Goal: Transaction & Acquisition: Purchase product/service

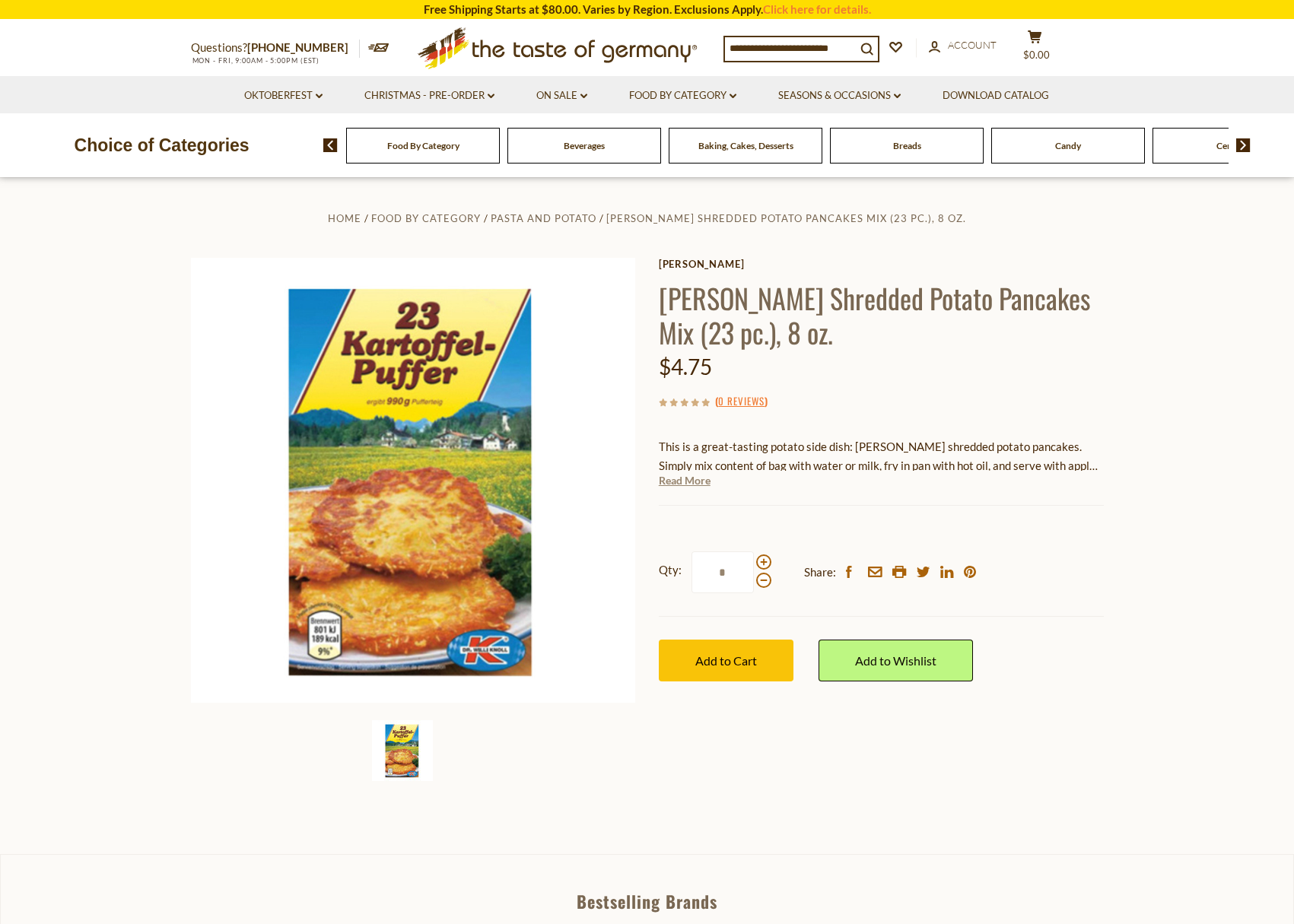
click at [699, 482] on link "Read More" at bounding box center [685, 480] width 52 height 15
click at [1240, 147] on img at bounding box center [1243, 145] width 14 height 13
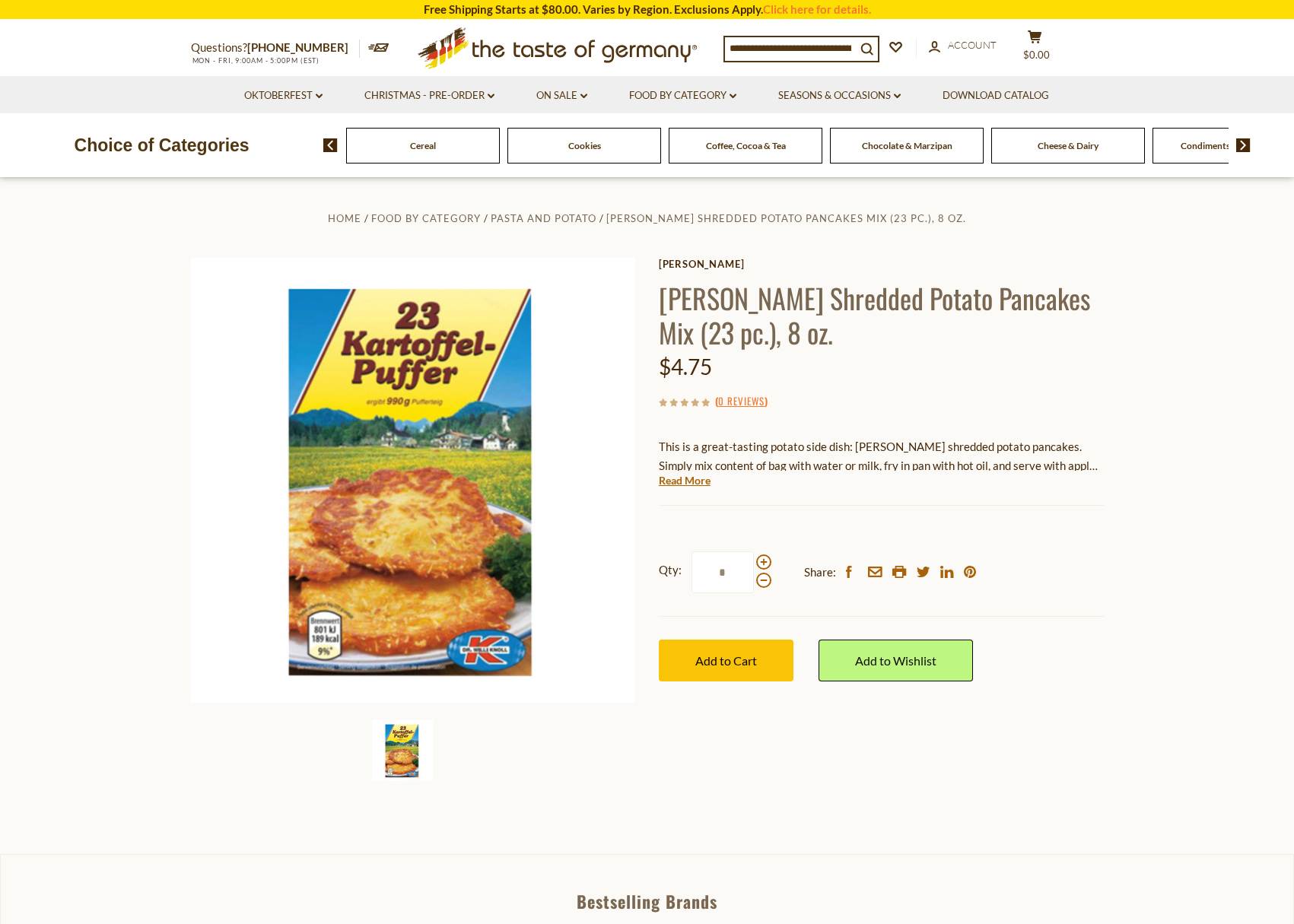
click at [1240, 147] on img at bounding box center [1243, 145] width 14 height 13
click at [1240, 147] on img at bounding box center [1243, 145] width 14 height 13
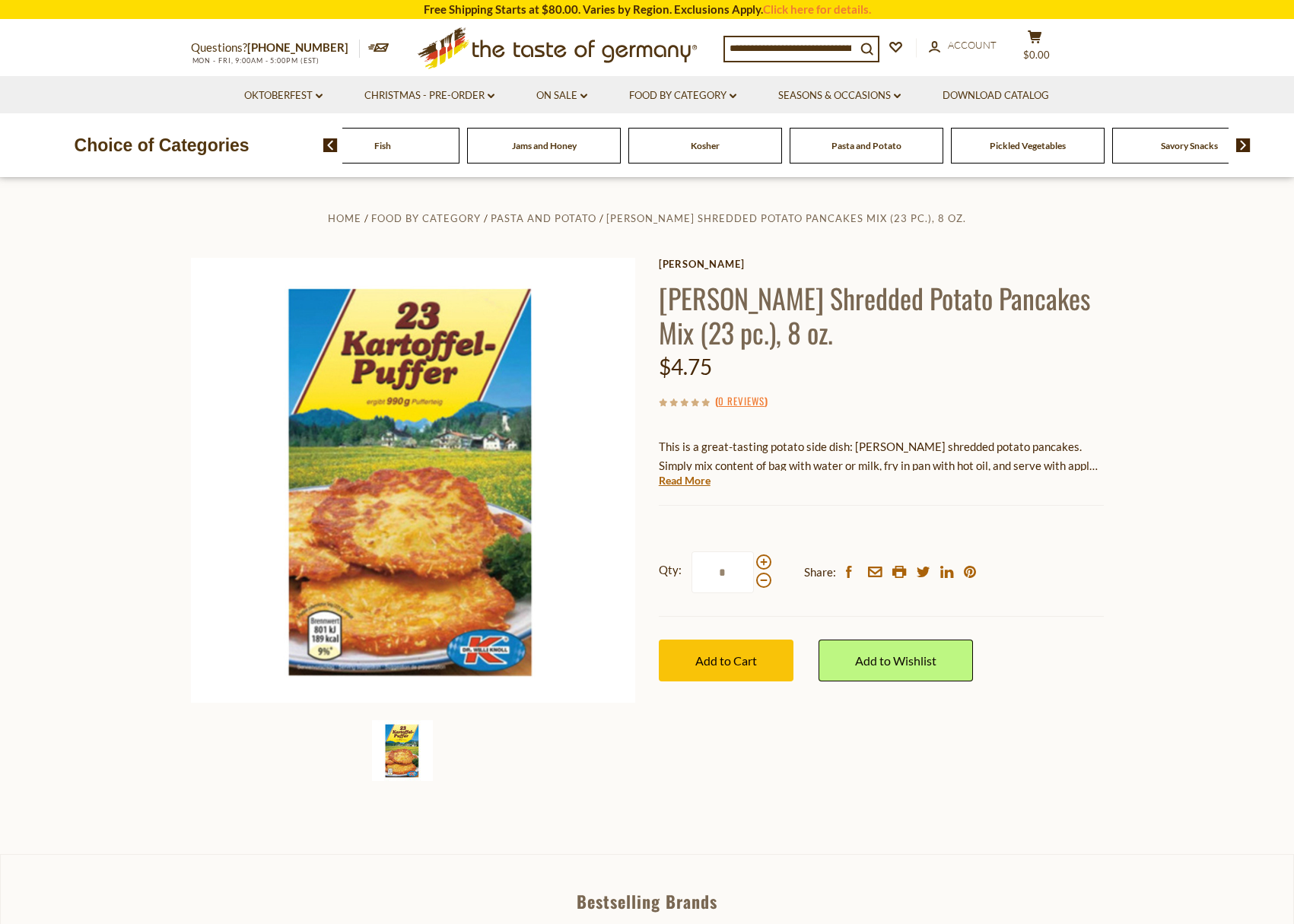
click at [1240, 147] on img at bounding box center [1243, 145] width 14 height 13
click at [976, 149] on span "Sausages" at bounding box center [994, 145] width 36 height 12
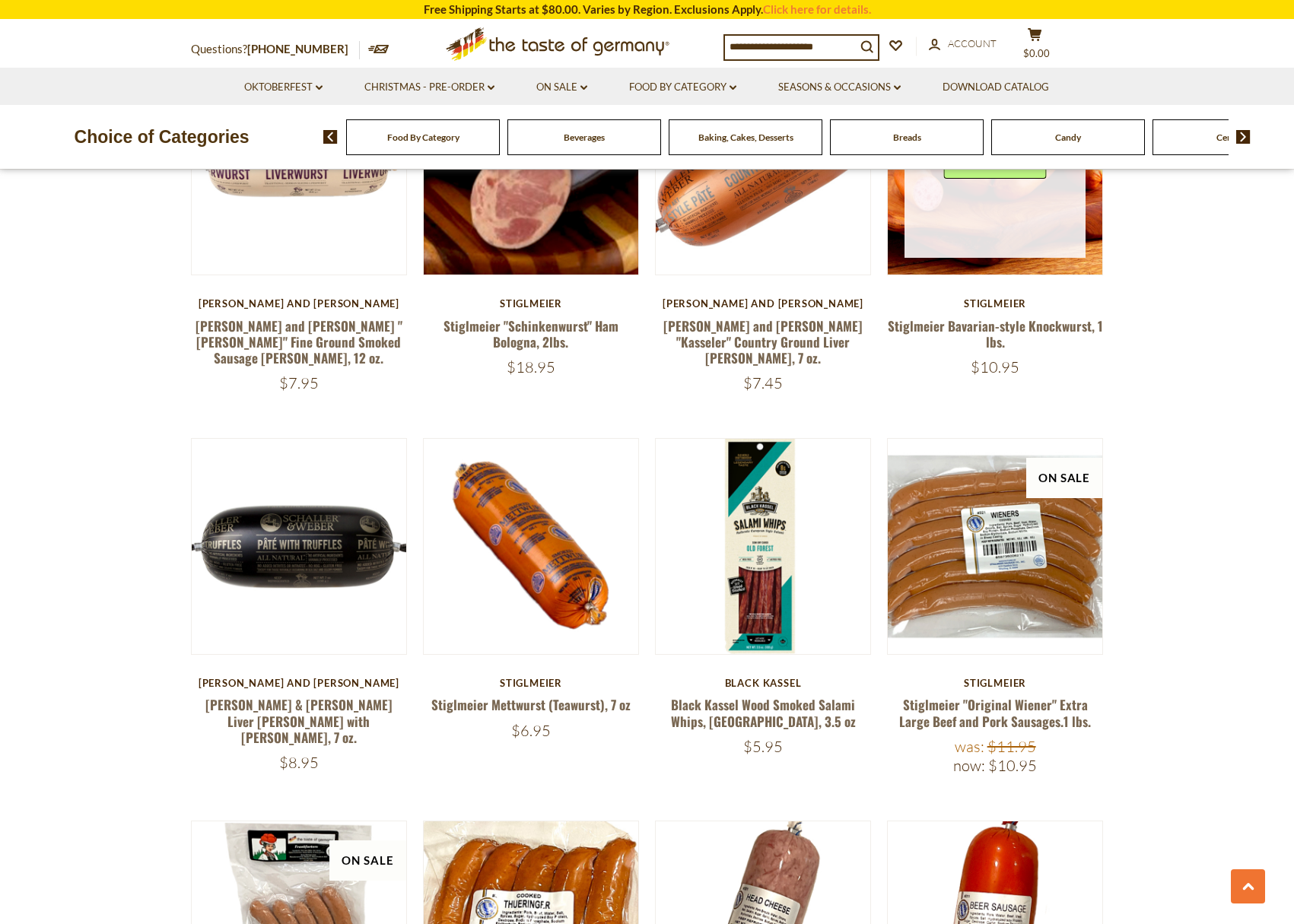
scroll to position [2074, 0]
